Goal: Check status

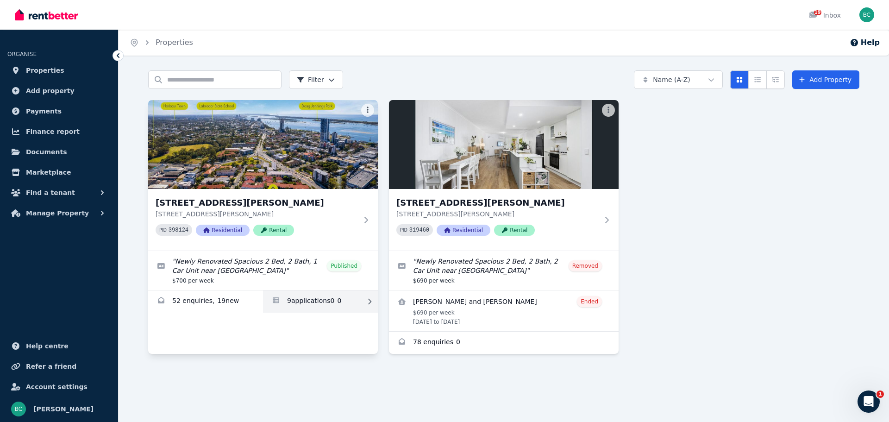
click at [287, 301] on link "Applications for 4/7 Johnston St, Southport" at bounding box center [320, 301] width 115 height 22
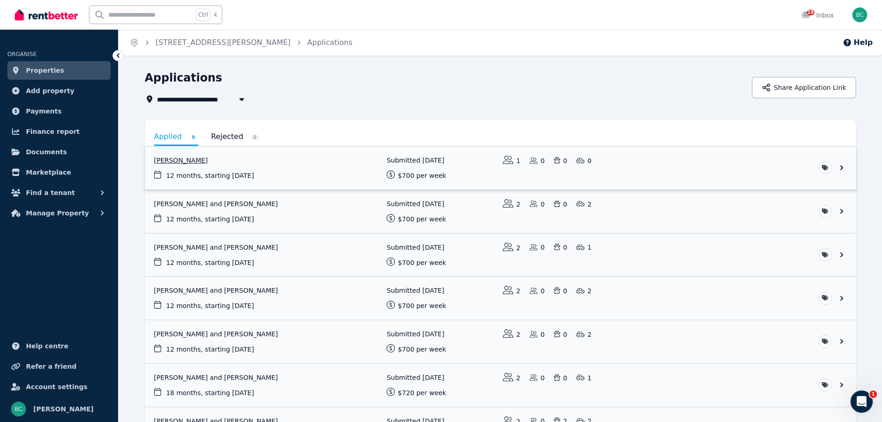
click at [843, 168] on link "View application: Shigeng Chen" at bounding box center [500, 167] width 711 height 43
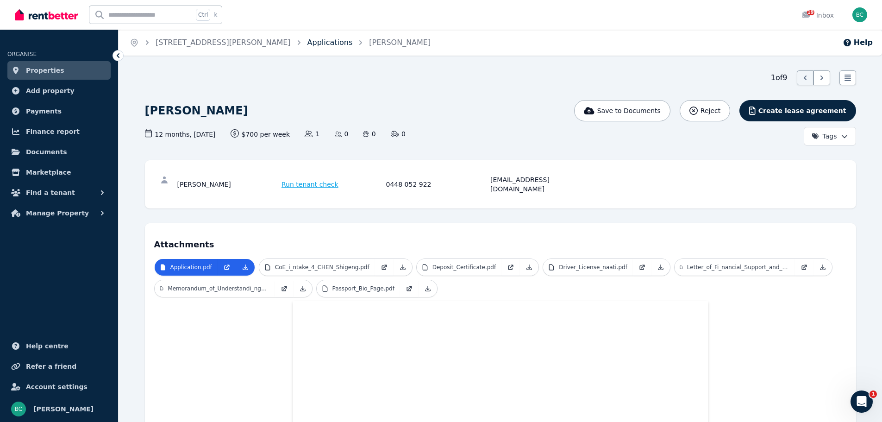
click at [308, 43] on link "Applications" at bounding box center [330, 42] width 45 height 9
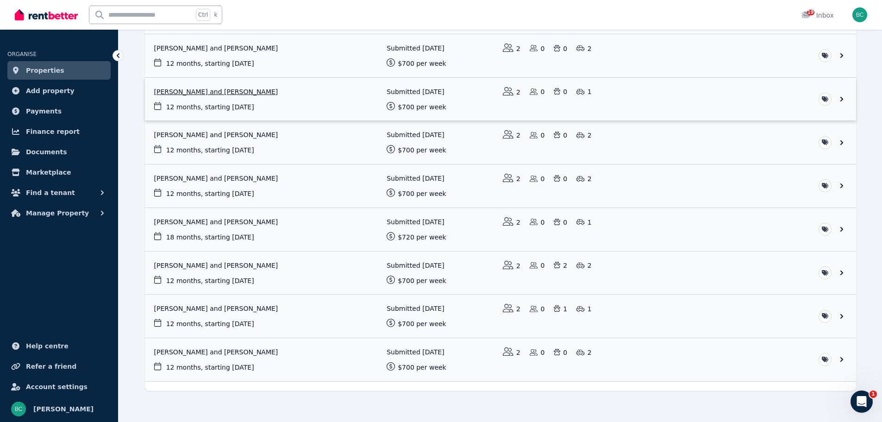
scroll to position [164, 0]
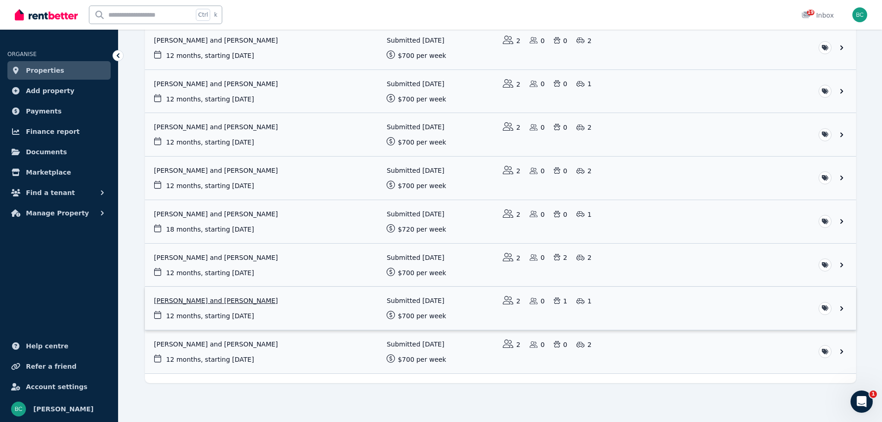
click at [845, 306] on link "View application: Miki Kobayashi and Junji Yasuda" at bounding box center [500, 308] width 711 height 43
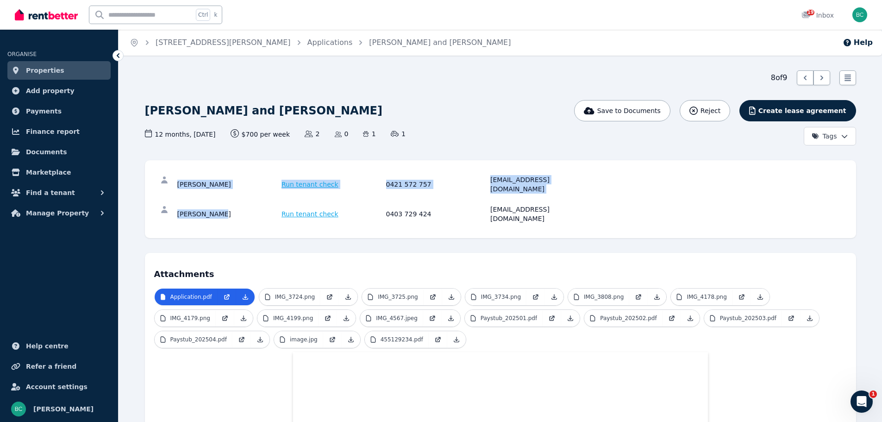
drag, startPoint x: 215, startPoint y: 202, endPoint x: 170, endPoint y: 176, distance: 52.7
click at [170, 176] on div "Miki Kobayashi Run tenant check 0421 572 757 miki.312526@gmail.com Junji Yasuda…" at bounding box center [500, 199] width 693 height 59
copy div "Miki Kobayashi Run tenant check 0421 572 757 miki.312526@gmail.com Junji Yasuda"
